Goal: Feedback & Contribution: Leave review/rating

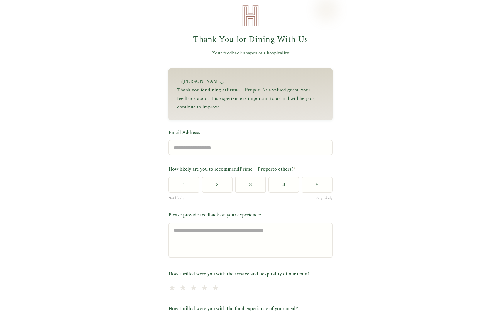
scroll to position [10, 0]
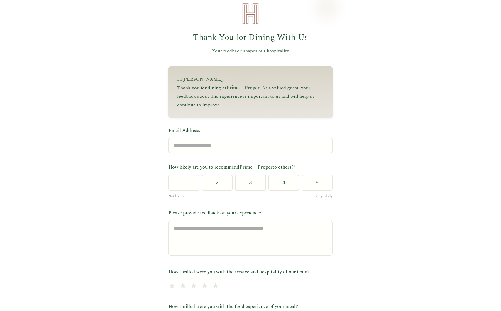
click at [205, 132] on label "Email Address:" at bounding box center [250, 131] width 164 height 8
click at [205, 138] on input "Email Address:" at bounding box center [250, 146] width 164 height 16
click at [205, 132] on label "Email Address:" at bounding box center [250, 131] width 164 height 8
click at [205, 138] on input "Email Address:" at bounding box center [250, 146] width 164 height 16
click at [205, 132] on label "Email Address:" at bounding box center [250, 131] width 164 height 8
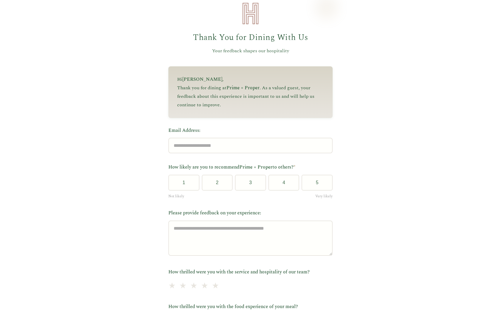
click at [205, 138] on input "Email Address:" at bounding box center [250, 146] width 164 height 16
copy label "Email Address:"
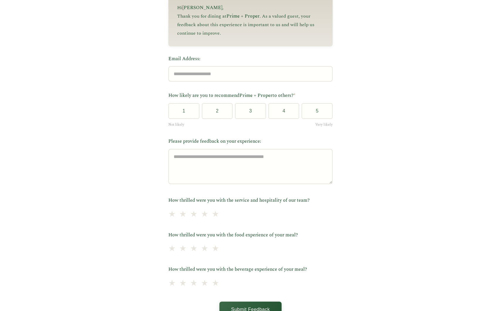
scroll to position [0, 0]
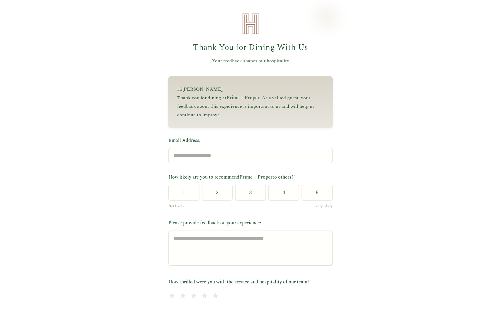
click at [224, 105] on p "Thank you for dining at Prime + Proper . As a valued guest, your feedback about…" at bounding box center [250, 106] width 147 height 25
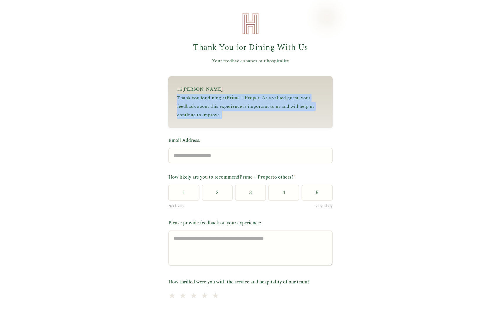
click at [250, 102] on p "Thank you for dining at Prime + Proper . As a valued guest, your feedback about…" at bounding box center [250, 106] width 147 height 25
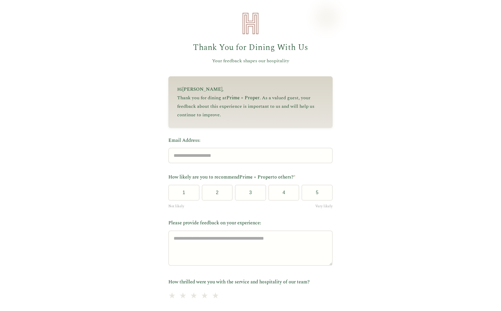
click at [250, 102] on p "Thank you for dining at Prime + Proper . As a valued guest, your feedback about…" at bounding box center [250, 106] width 147 height 25
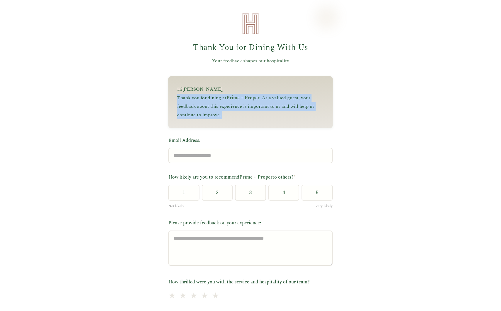
click at [247, 89] on p "Hi [PERSON_NAME] ," at bounding box center [250, 89] width 147 height 9
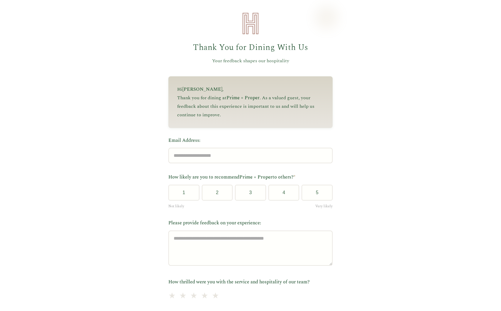
click at [241, 108] on p "Thank you for dining at Prime + Proper . As a valued guest, your feedback about…" at bounding box center [250, 106] width 147 height 25
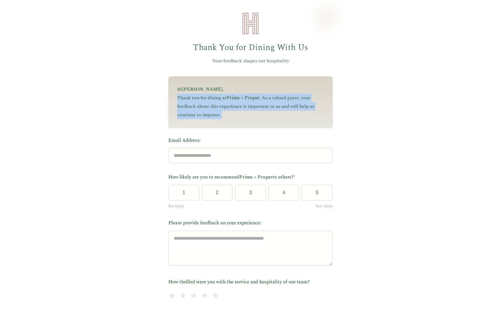
click at [246, 108] on p "Thank you for dining at Prime + Proper . As a valued guest, your feedback about…" at bounding box center [250, 106] width 147 height 25
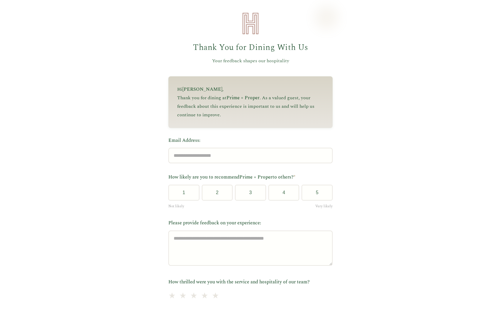
scroll to position [131, 0]
